Goal: Find specific page/section: Find specific page/section

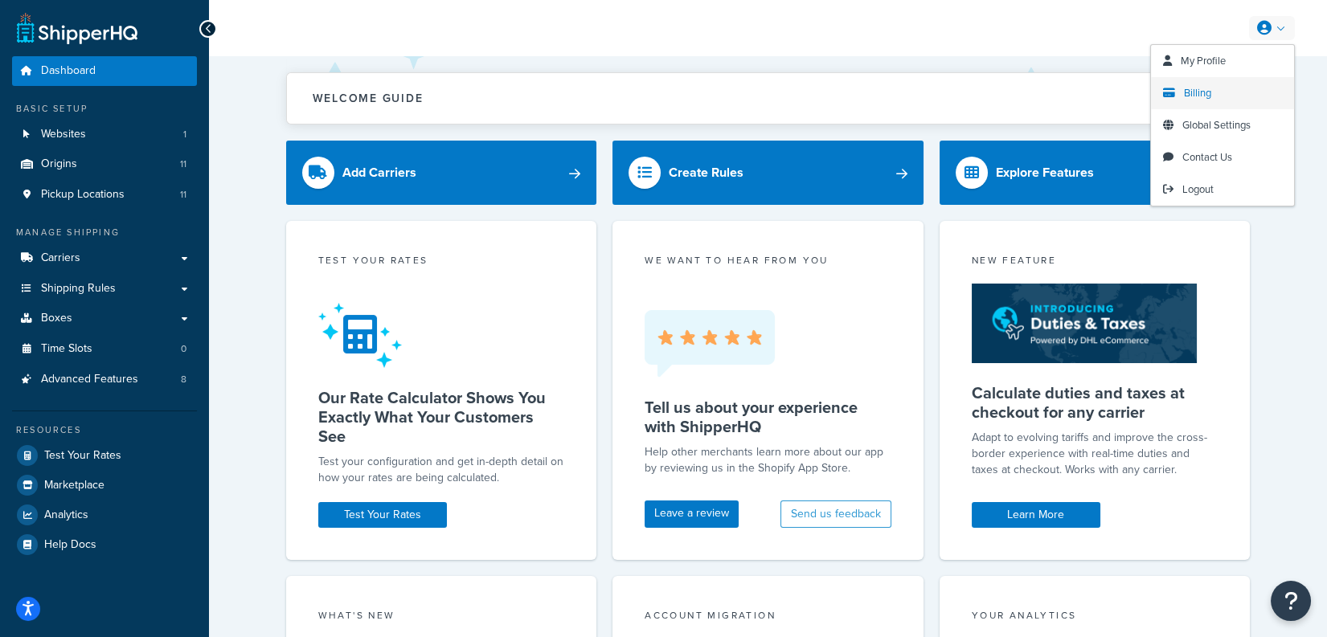
click at [1196, 94] on span "Billing" at bounding box center [1197, 92] width 27 height 15
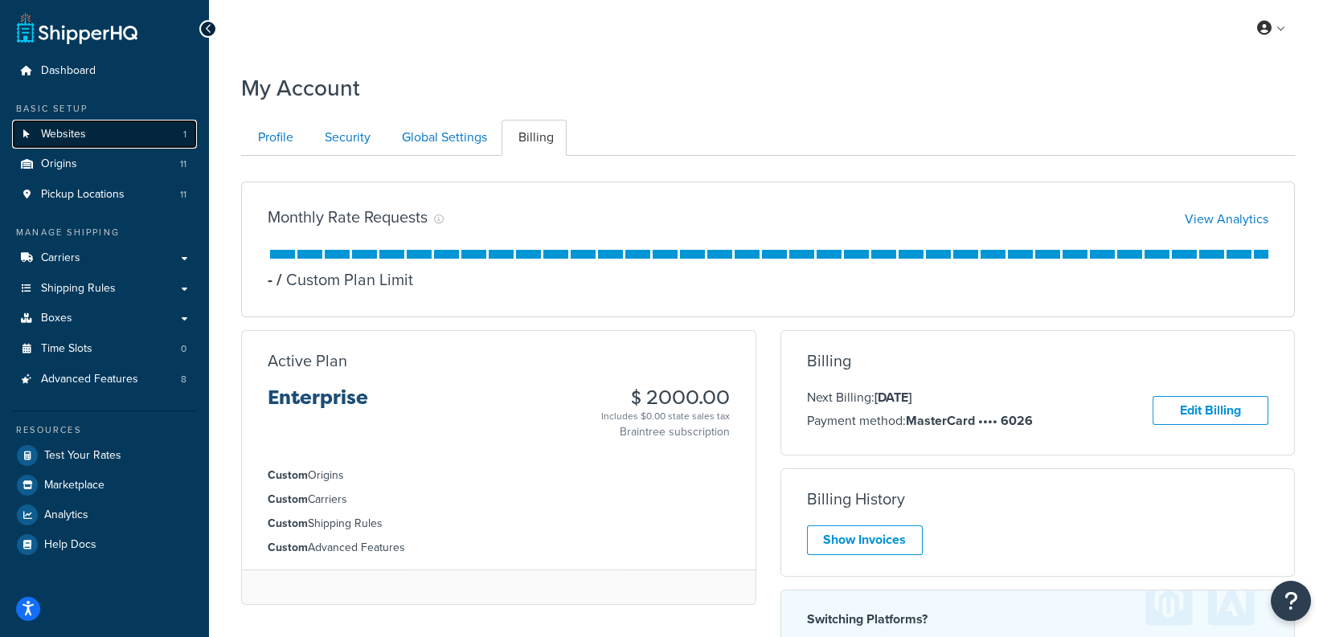
click at [73, 125] on link "Websites 1" at bounding box center [104, 135] width 185 height 30
